Goal: Task Accomplishment & Management: Use online tool/utility

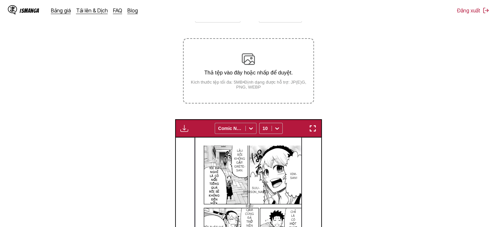
scroll to position [96, 0]
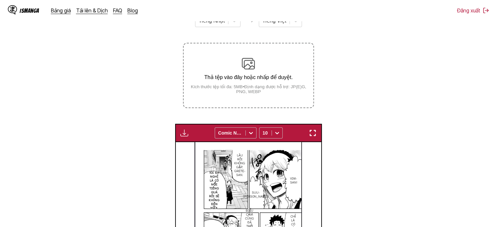
click at [251, 91] on small "Kích thước tệp tối đa: 5MB • Định dạng được hỗ trợ: JP(E)G, PNG, WEBP" at bounding box center [248, 89] width 129 height 10
click at [0, 0] on input "Thả tệp vào đây hoặc nhấp để duyệt. Kích thước tệp tối đa: 5MB • Định dạng được…" at bounding box center [0, 0] width 0 height 0
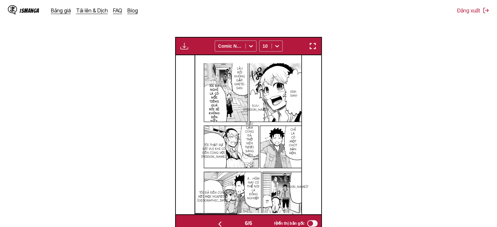
scroll to position [194, 0]
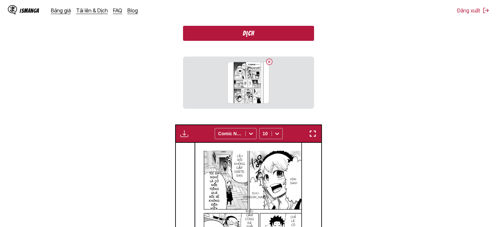
click at [268, 38] on button "Dịch" at bounding box center [248, 33] width 131 height 15
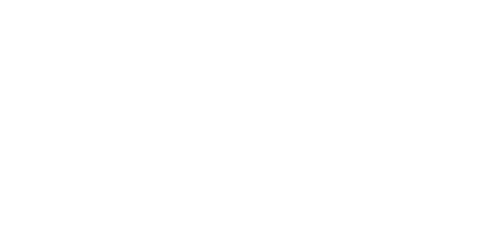
scroll to position [0, 0]
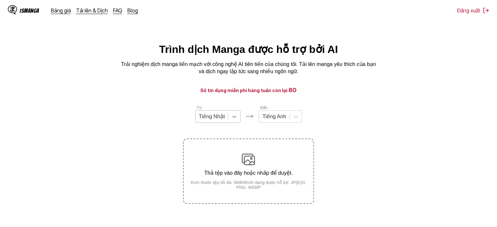
click at [233, 118] on icon at bounding box center [234, 116] width 7 height 7
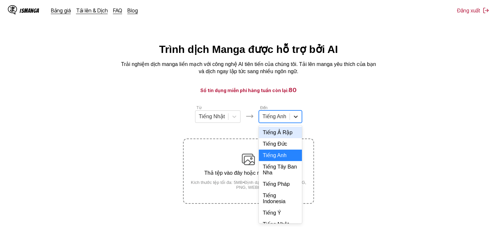
click at [290, 123] on div at bounding box center [296, 117] width 12 height 12
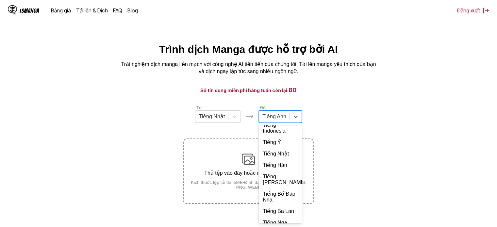
scroll to position [142, 0]
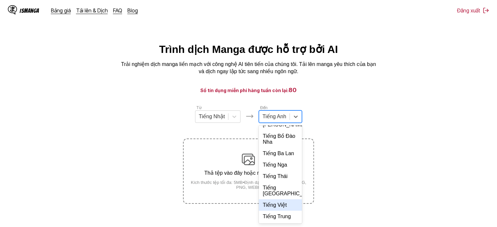
click at [281, 208] on div "Tiếng Việt" at bounding box center [280, 204] width 43 height 11
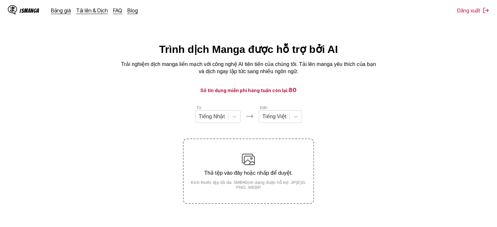
click at [266, 190] on small "Kích thước tệp tối đa: 5MB • Định dạng được hỗ trợ: JP(E)G, PNG, WEBP" at bounding box center [248, 185] width 129 height 10
click at [0, 0] on input "Thả tệp vào đây hoặc nhấp để duyệt. Kích thước tệp tối đa: 5MB • Định dạng được…" at bounding box center [0, 0] width 0 height 0
click at [264, 222] on button "Dịch" at bounding box center [248, 227] width 131 height 15
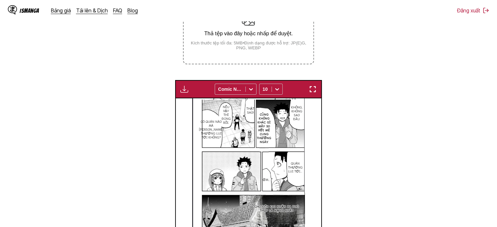
scroll to position [135, 0]
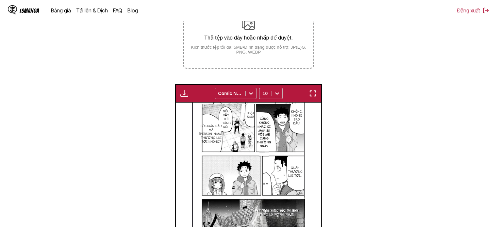
click at [217, 29] on div "Thả tệp vào đây hoặc nhấp để duyệt. Kích thước tệp tối đa: 5MB • Định dạng được…" at bounding box center [248, 36] width 129 height 37
click at [0, 0] on input "Thả tệp vào đây hoặc nhấp để duyệt. Kích thước tệp tối đa: 5MB • Định dạng được…" at bounding box center [0, 0] width 0 height 0
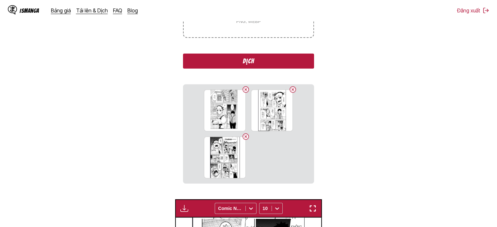
scroll to position [201, 0]
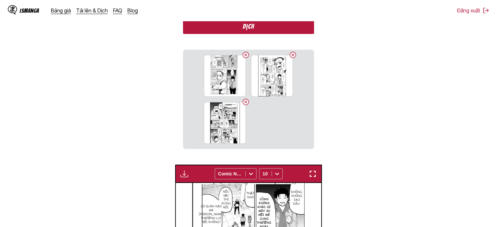
click at [254, 30] on button "Dịch" at bounding box center [248, 26] width 131 height 15
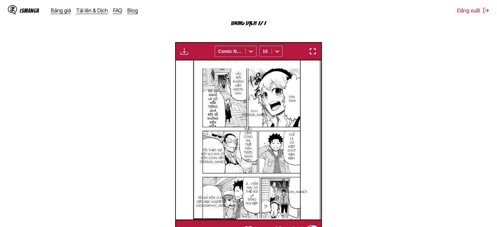
scroll to position [0, 875]
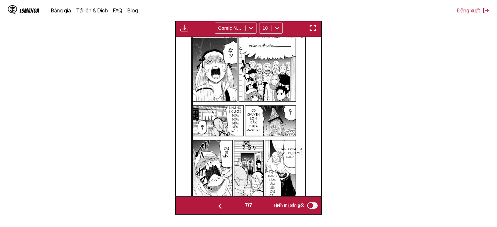
click at [309, 26] on img "button" at bounding box center [313, 28] width 8 height 8
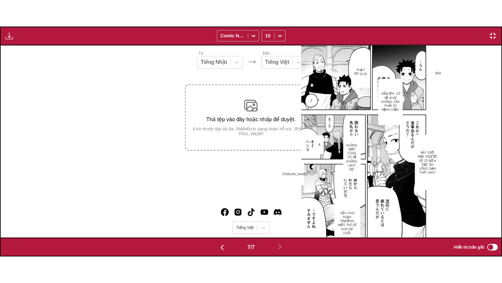
scroll to position [0, 3007]
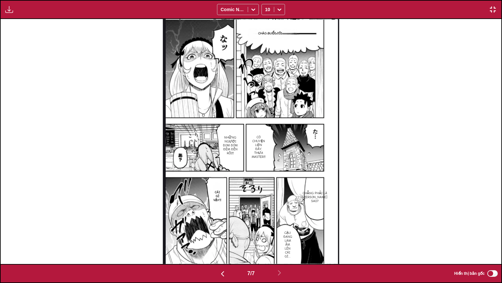
click at [493, 11] on img "button" at bounding box center [493, 10] width 8 height 8
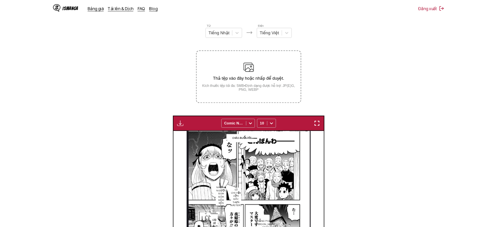
scroll to position [0, 875]
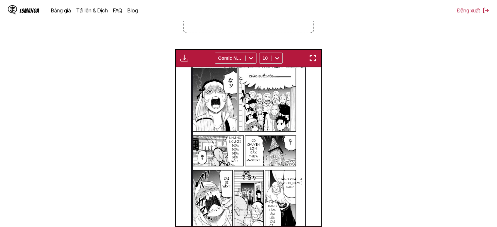
click at [240, 31] on label "Thả tệp vào đây hoặc nhấp để duyệt. Kích thước tệp tối đa: 5MB • Định dạng được…" at bounding box center [248, 1] width 129 height 64
click at [0, 0] on input "Thả tệp vào đây hoặc nhấp để duyệt. Kích thước tệp tối đa: 5MB • Định dạng được…" at bounding box center [0, 0] width 0 height 0
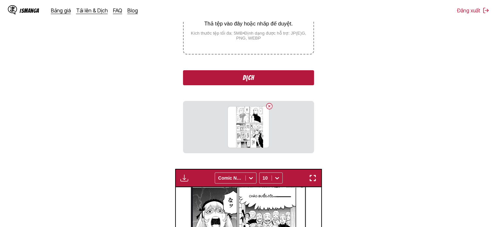
scroll to position [138, 0]
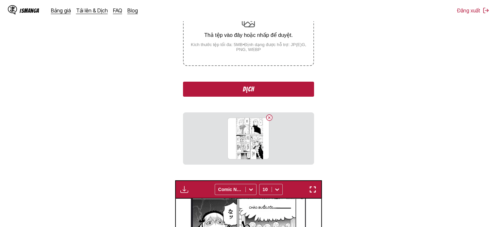
click at [278, 87] on button "Dịch" at bounding box center [248, 89] width 131 height 15
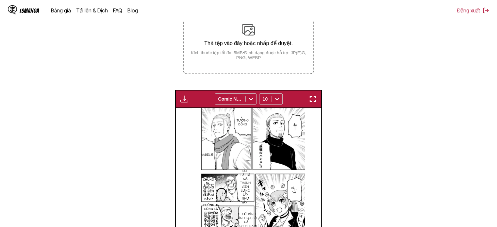
scroll to position [129, 0]
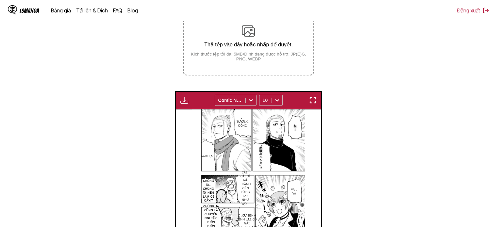
click at [238, 53] on small "Kích thước tệp tối đa: 5MB • Định dạng được hỗ trợ: JP(E)G, PNG, WEBP" at bounding box center [248, 57] width 129 height 10
click at [0, 0] on input "Thả tệp vào đây hoặc nhấp để duyệt. Kích thước tệp tối đa: 5MB • Định dạng được…" at bounding box center [0, 0] width 0 height 0
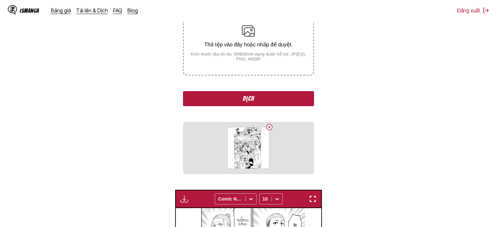
click at [249, 94] on button "Dịch" at bounding box center [248, 98] width 131 height 15
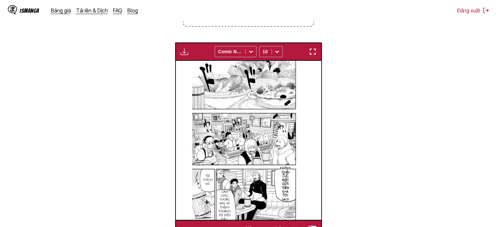
scroll to position [161, 0]
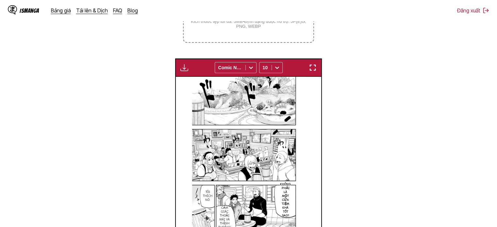
click at [296, 37] on label "Thả tệp vào đây hoặc nhấp để duyệt. Kích thước tệp tối đa: 5MB • Định dạng được…" at bounding box center [248, 10] width 129 height 64
click at [0, 0] on input "Thả tệp vào đây hoặc nhấp để duyệt. Kích thước tệp tối đa: 5MB • Định dạng được…" at bounding box center [0, 0] width 0 height 0
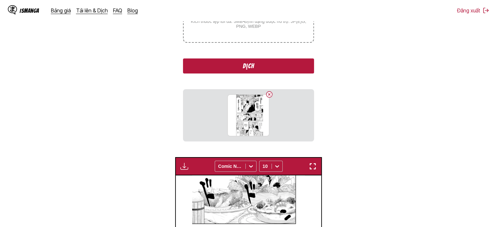
click at [262, 64] on button "Dịch" at bounding box center [248, 66] width 131 height 15
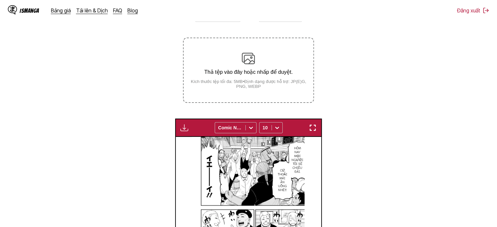
scroll to position [96, 0]
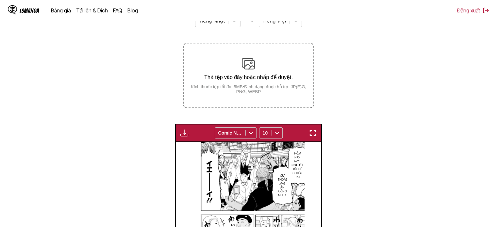
click at [317, 130] on img "button" at bounding box center [313, 133] width 8 height 8
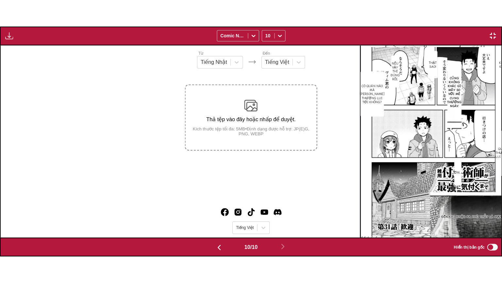
scroll to position [0, 4511]
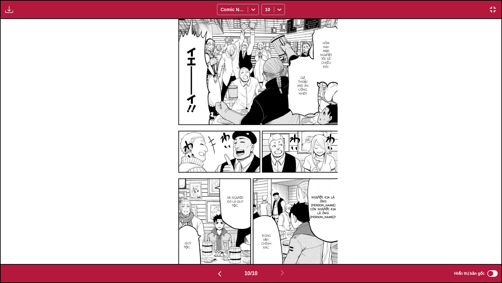
click at [11, 6] on img "button" at bounding box center [9, 10] width 8 height 8
click at [12, 14] on button "Bảng tải xuống" at bounding box center [27, 16] width 42 height 16
drag, startPoint x: 26, startPoint y: 33, endPoint x: 31, endPoint y: 30, distance: 6.3
click at [26, 33] on button "Tải xuống tất cả" at bounding box center [27, 32] width 42 height 16
click at [495, 12] on img "button" at bounding box center [493, 10] width 8 height 8
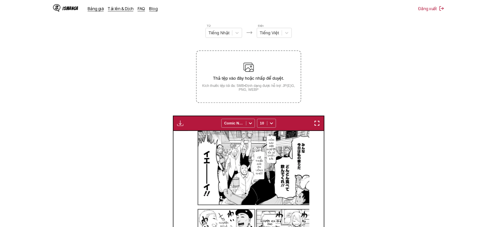
scroll to position [0, 1313]
